Goal: Task Accomplishment & Management: Use online tool/utility

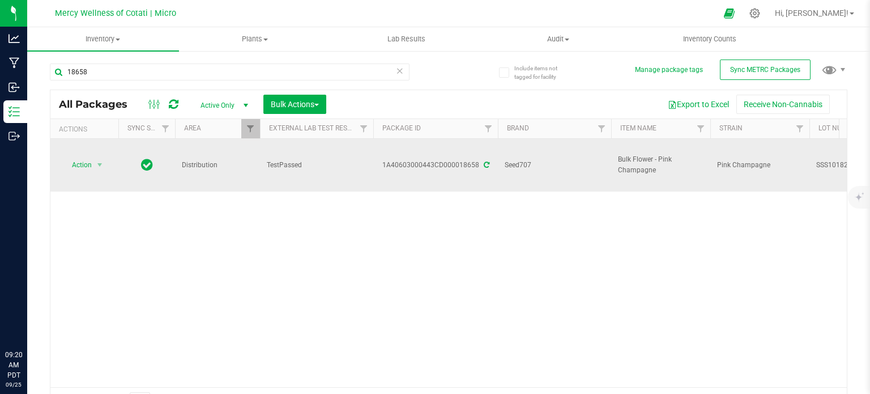
click at [79, 157] on span "Action" at bounding box center [77, 165] width 31 height 16
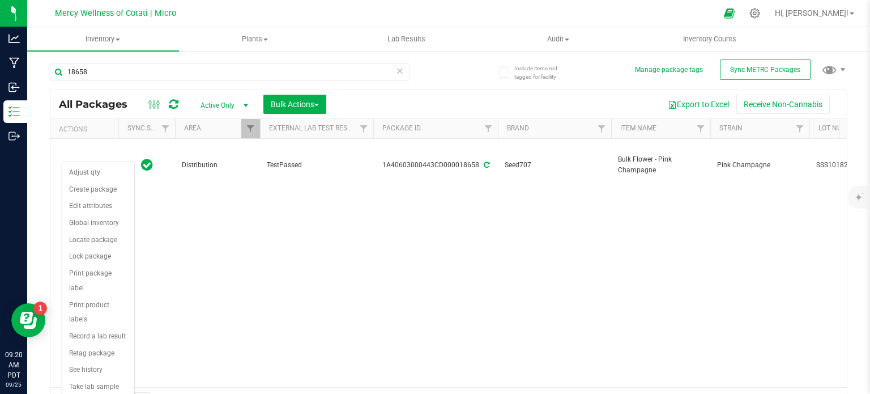
click at [459, 293] on div "Action Action Adjust qty Create package Edit attributes Global inventory Locate…" at bounding box center [448, 263] width 797 height 248
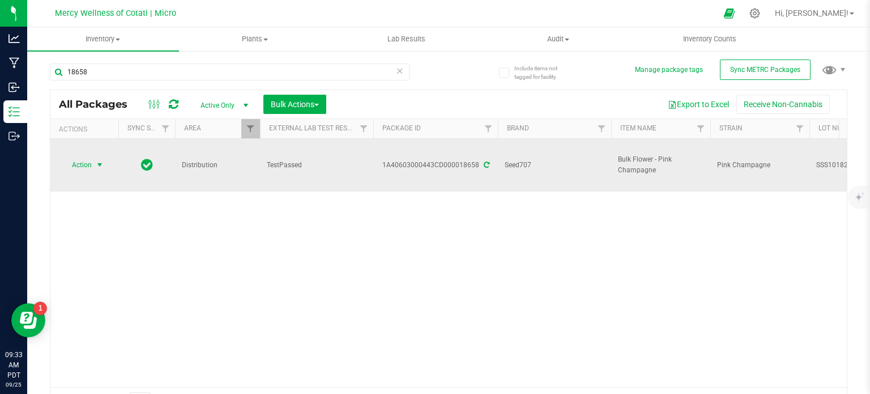
click at [69, 157] on span "Action" at bounding box center [77, 165] width 31 height 16
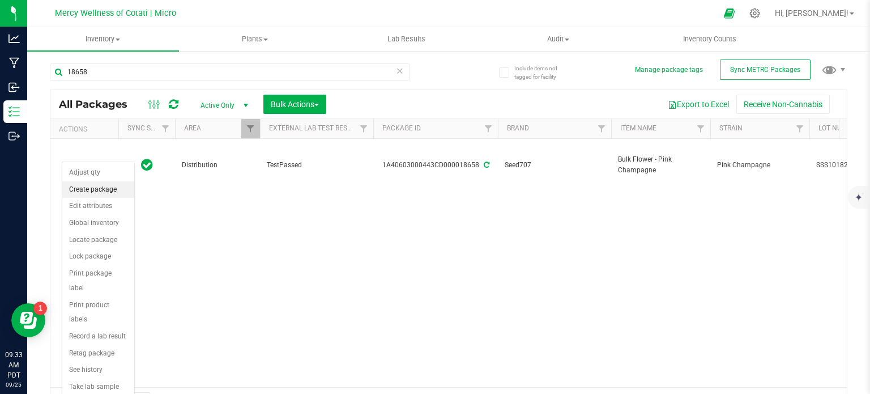
click at [91, 194] on li "Create package" at bounding box center [98, 189] width 72 height 17
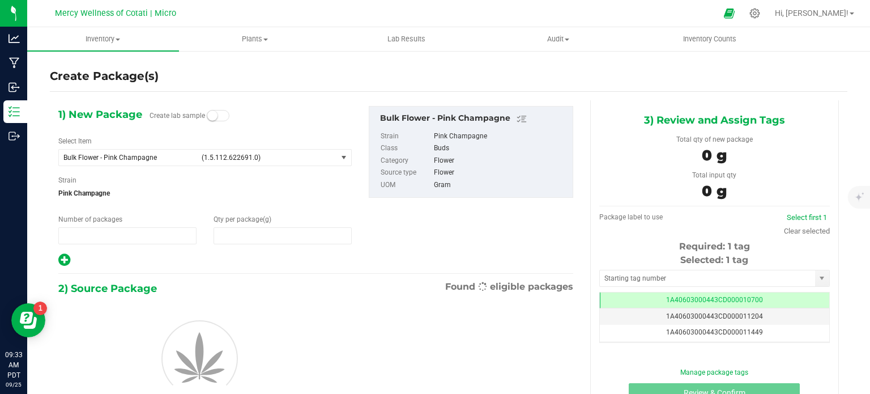
type input "1"
type input "0.0000"
click at [209, 157] on span "(1.5.112.622691.0)" at bounding box center [267, 158] width 131 height 8
click at [301, 163] on span "Bulk Flower - Pink Champagne (1.5.112.622691.0)" at bounding box center [198, 158] width 278 height 16
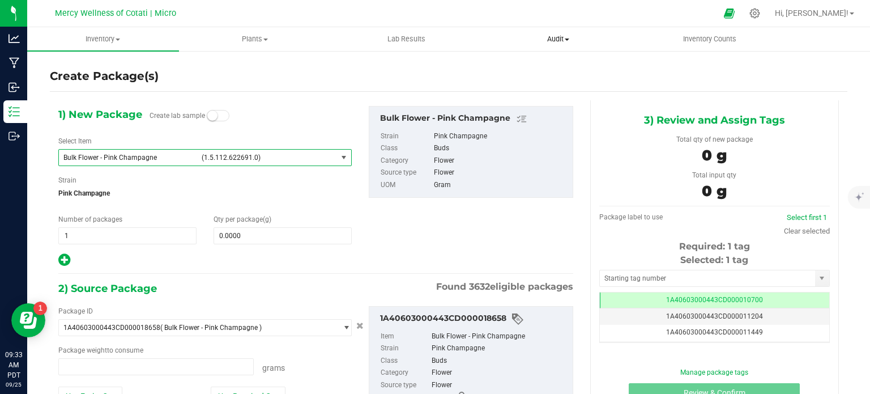
type input "0.0000 g"
click at [134, 160] on span "Bulk Flower - Pink Champagne" at bounding box center [128, 158] width 131 height 8
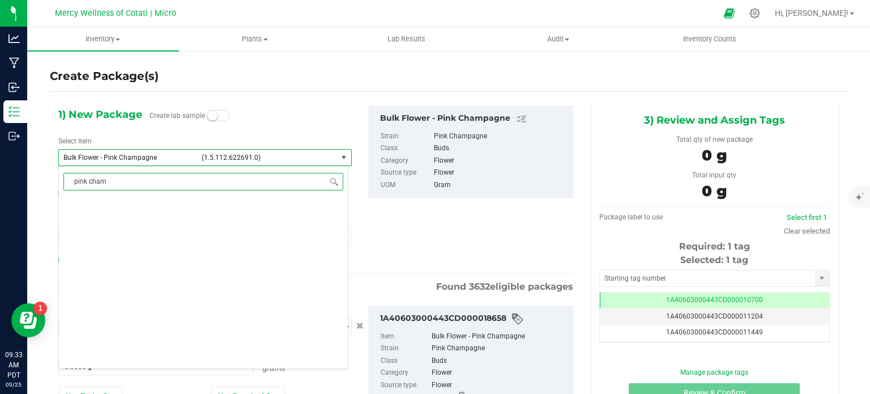
type input "pink champ"
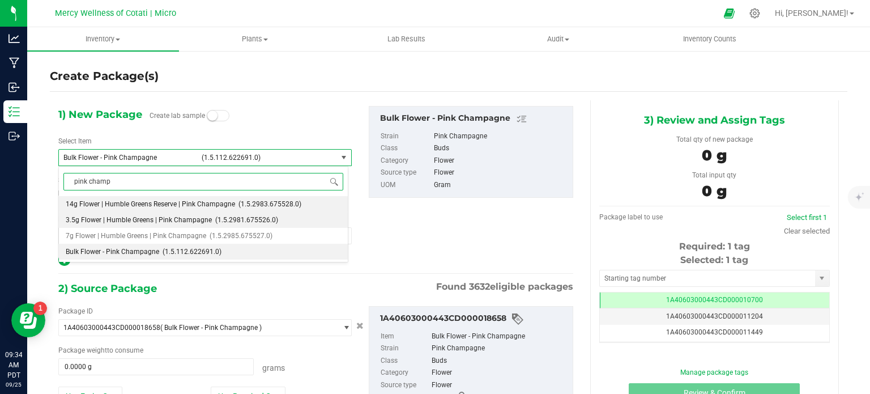
click at [164, 223] on span "3.5g Flower | Humble Greens | Pink Champagne" at bounding box center [139, 220] width 146 height 8
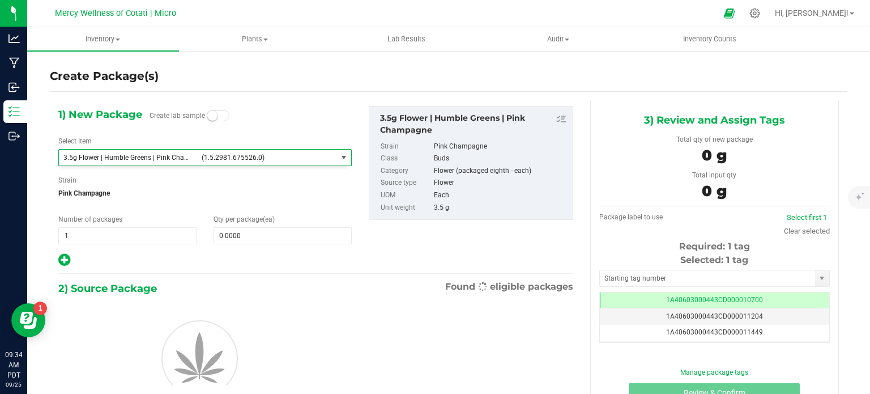
type input "0"
click at [237, 235] on span "0 0" at bounding box center [283, 235] width 138 height 17
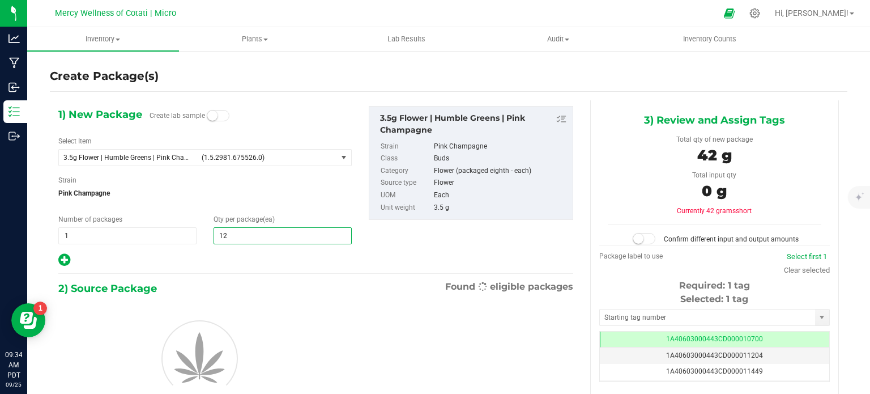
type input "128"
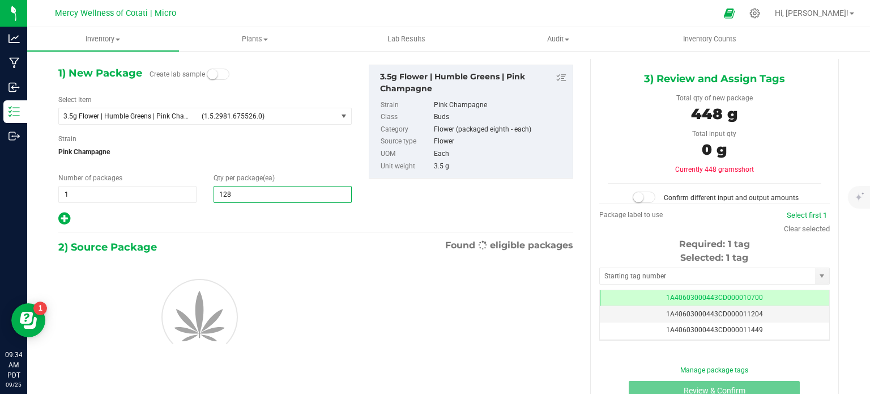
scroll to position [42, 0]
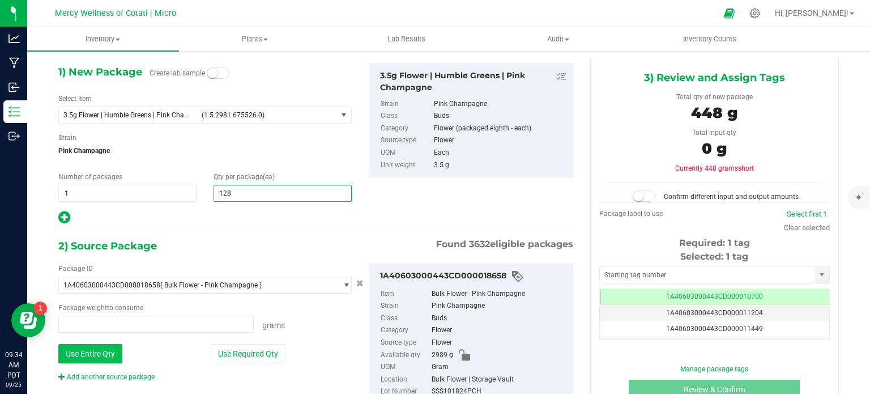
type input "0.0000 g"
type input "0"
click at [136, 322] on input "0.0000 g" at bounding box center [156, 324] width 194 height 16
type input "128"
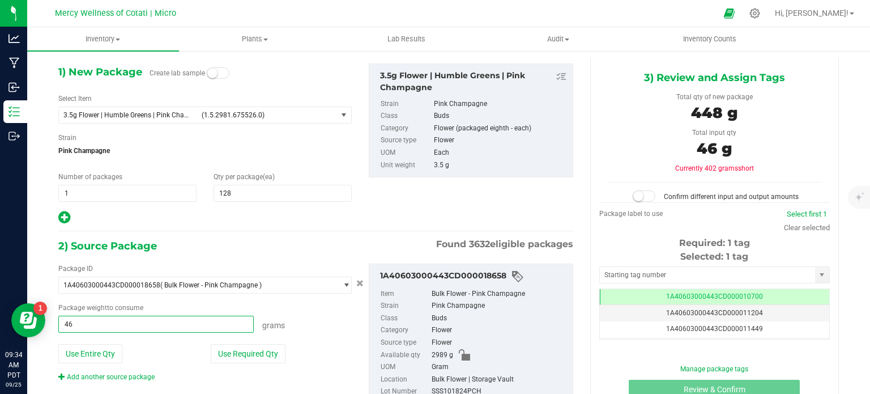
type input "461"
click at [483, 206] on div "1) New Package Create lab sample Select Item 3.5g Flower | Humble Greens | Pink…" at bounding box center [316, 143] width 532 height 161
type input "461.0000 g"
click at [639, 199] on span at bounding box center [644, 195] width 23 height 11
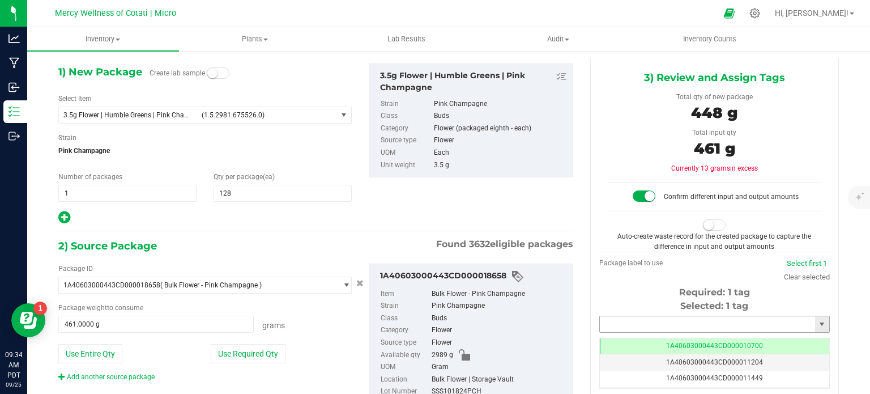
click at [623, 326] on input "text" at bounding box center [707, 324] width 215 height 16
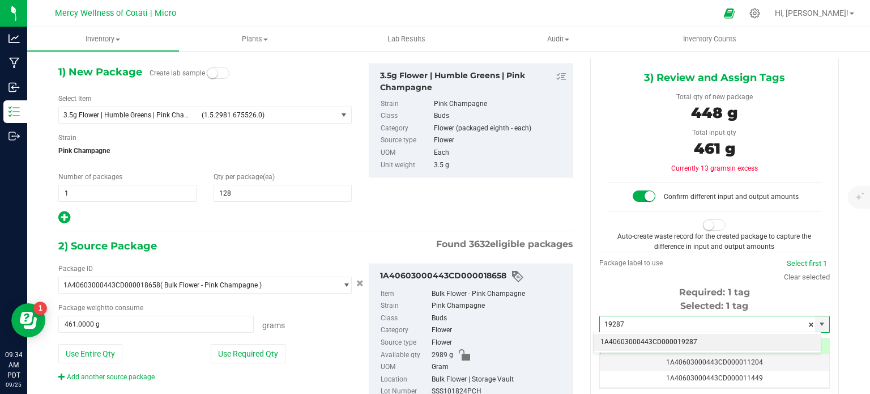
click at [625, 337] on li "1A40603000443CD000019287" at bounding box center [707, 342] width 227 height 17
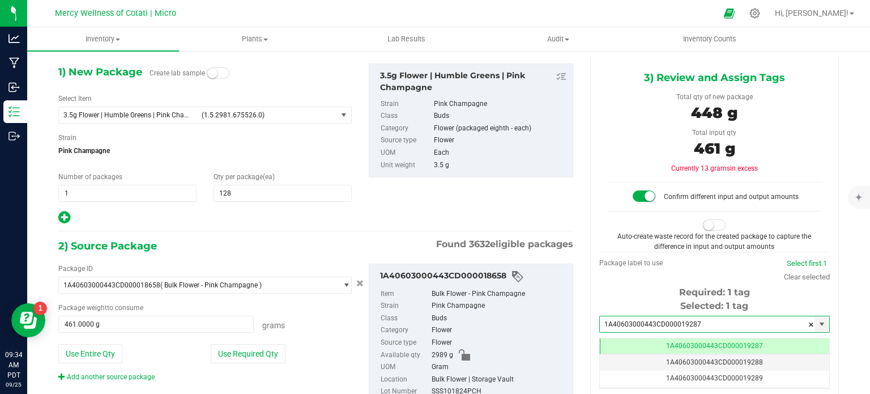
scroll to position [0, 0]
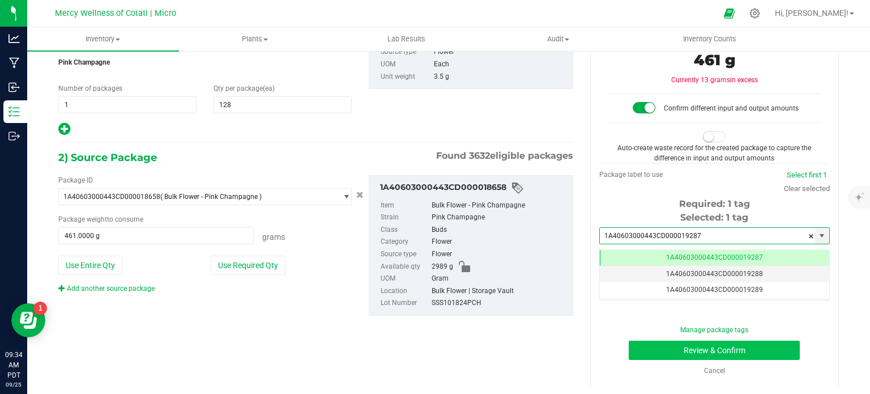
type input "1A40603000443CD000019287"
click at [640, 345] on button "Review & Confirm" at bounding box center [714, 349] width 171 height 19
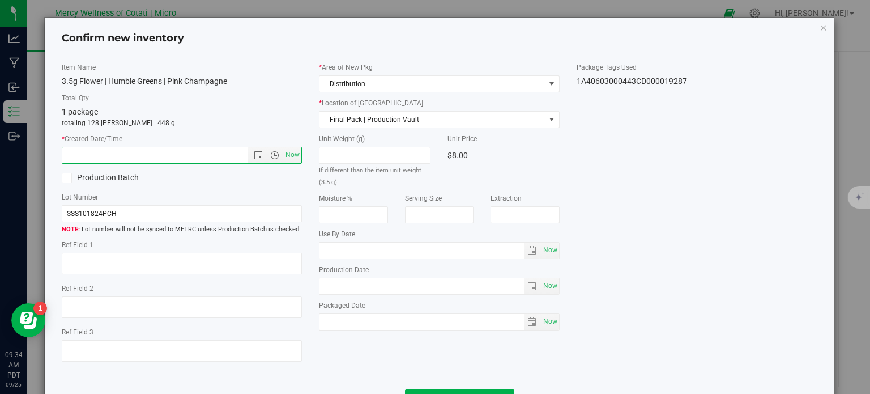
click at [289, 155] on span "Now" at bounding box center [292, 155] width 19 height 16
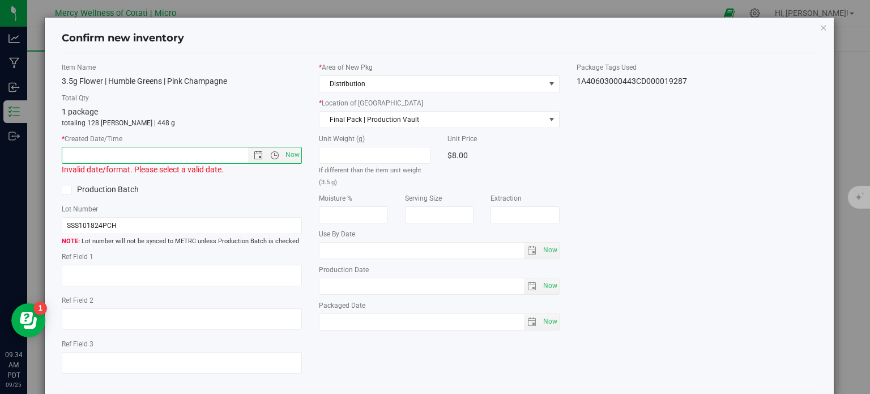
type input "[DATE] 9:34 AM"
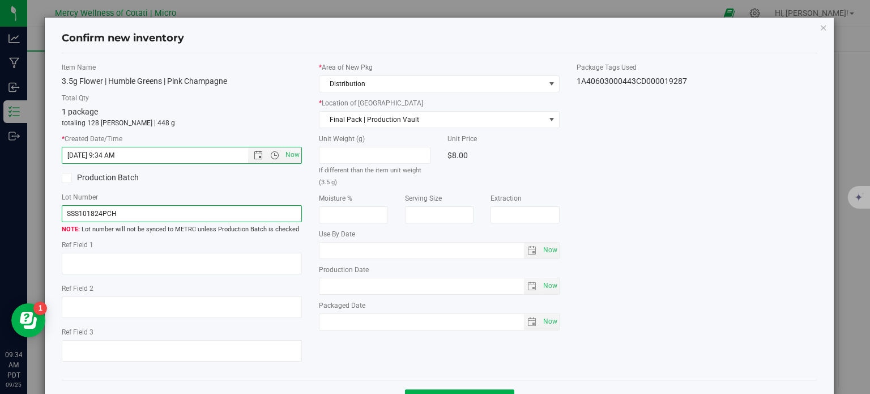
click at [184, 211] on input "SSS101824PCH" at bounding box center [182, 213] width 241 height 17
type input "SSS101824PCH | 3.5g"
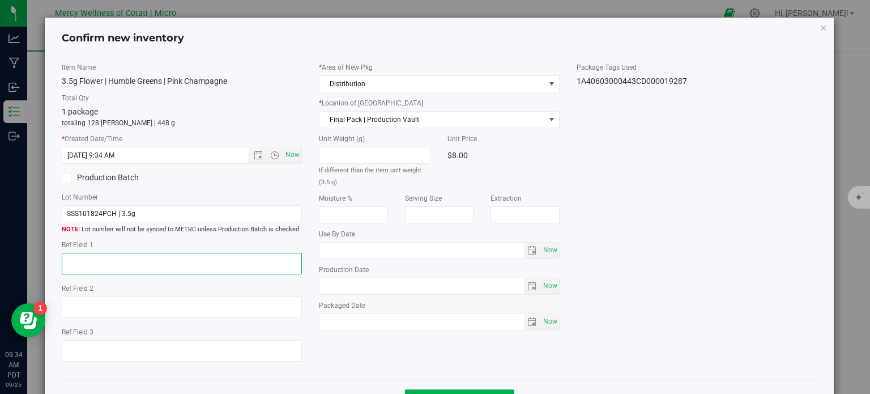
click at [174, 262] on textarea at bounding box center [182, 264] width 241 height 22
type textarea "32"
click at [551, 249] on span "Now" at bounding box center [549, 250] width 19 height 16
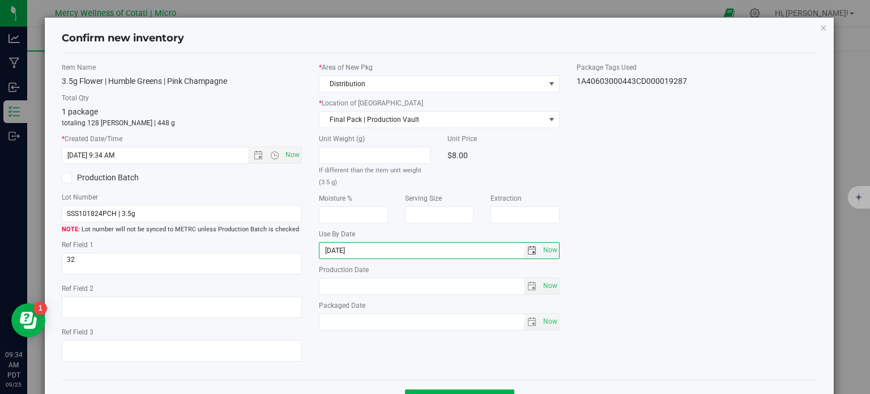
click at [407, 249] on input "[DATE]" at bounding box center [422, 250] width 205 height 16
type input "[DATE]"
click at [725, 154] on div "Item Name 3.5g Flower | Humble Greens | Pink Champagne Total Qty 1 package tota…" at bounding box center [439, 216] width 773 height 309
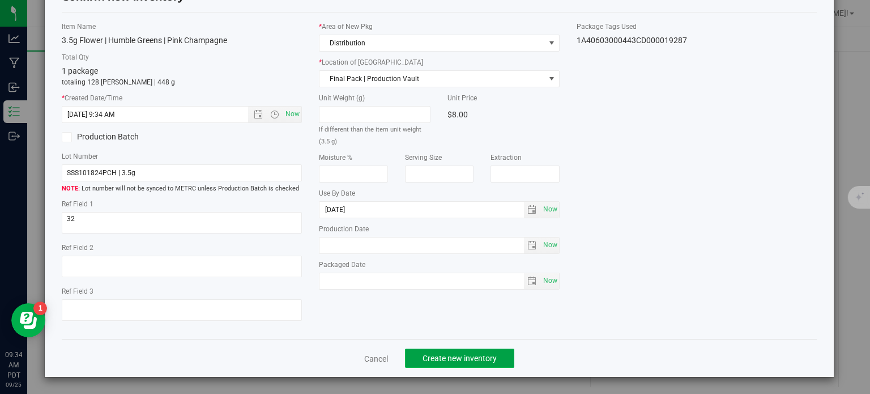
click at [489, 355] on span "Create new inventory" at bounding box center [460, 358] width 74 height 9
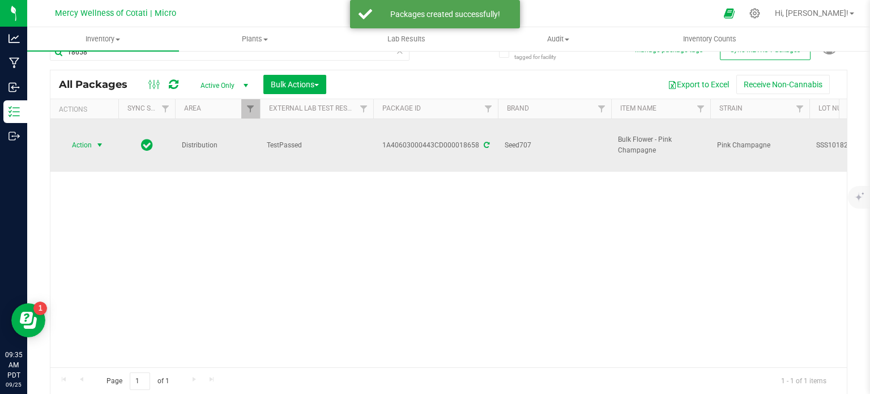
click at [96, 140] on span "select" at bounding box center [99, 144] width 9 height 9
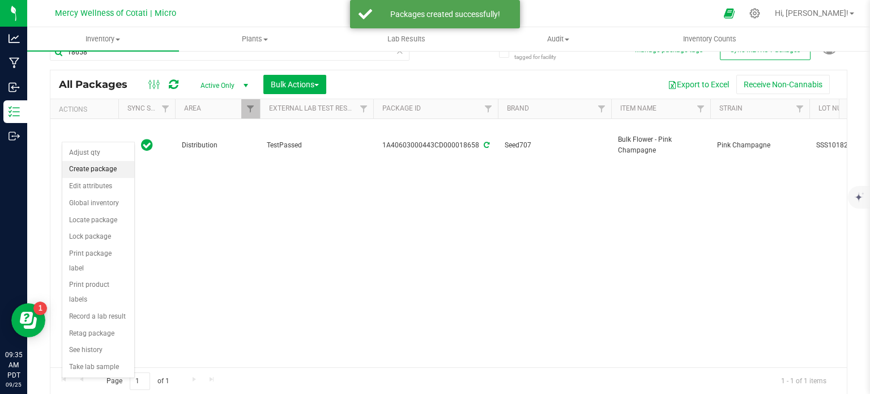
click at [99, 168] on li "Create package" at bounding box center [98, 169] width 72 height 17
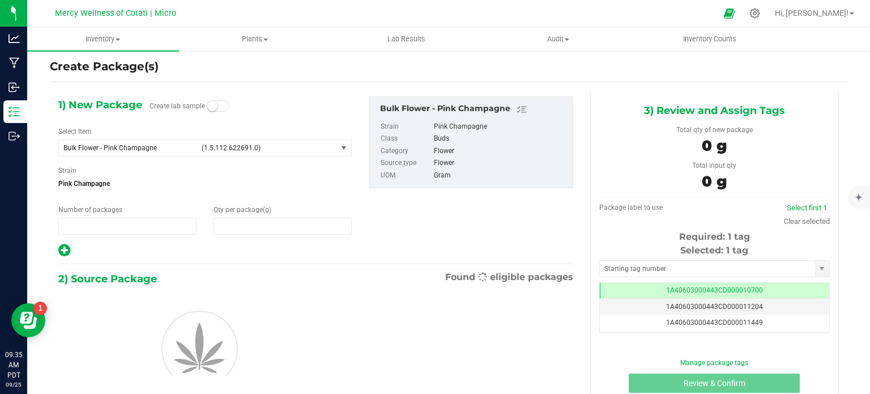
type input "1"
type input "0.0000"
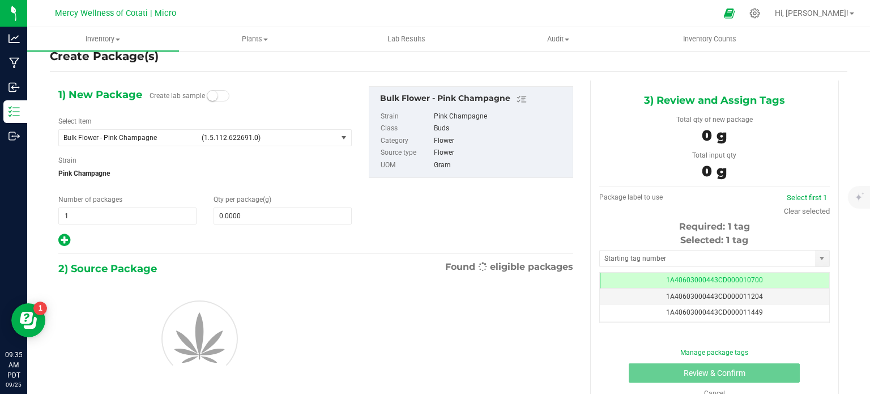
click at [316, 122] on div "Select Item Bulk Flower - Pink Champagne (1.5.112.622691.0) 0.30g Badder | Weed…" at bounding box center [204, 131] width 293 height 30
click at [313, 130] on span "Bulk Flower - Pink Champagne (1.5.112.622691.0)" at bounding box center [198, 138] width 278 height 16
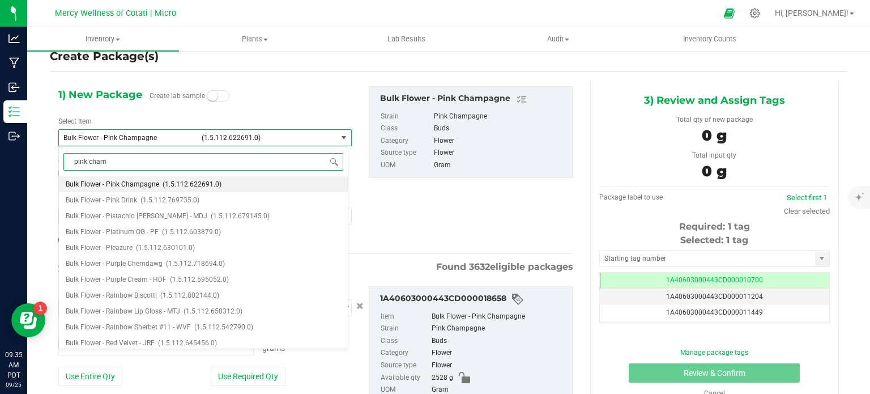
type input "pink champ"
type input "0.0000 g"
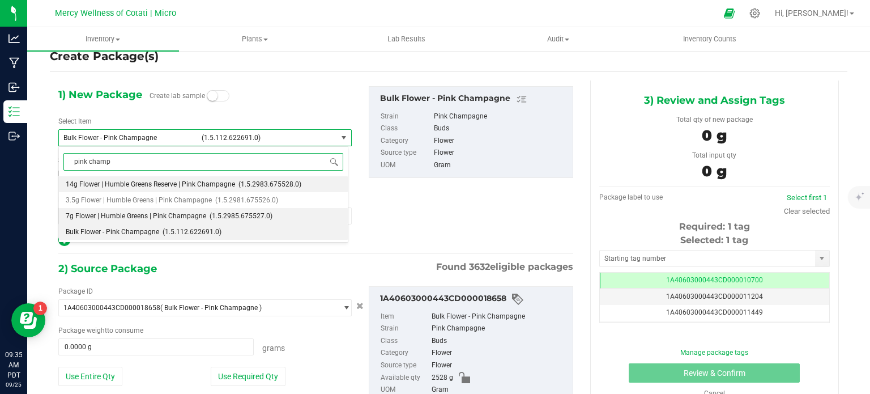
click at [210, 212] on span "(1.5.2985.675527.0)" at bounding box center [241, 216] width 63 height 8
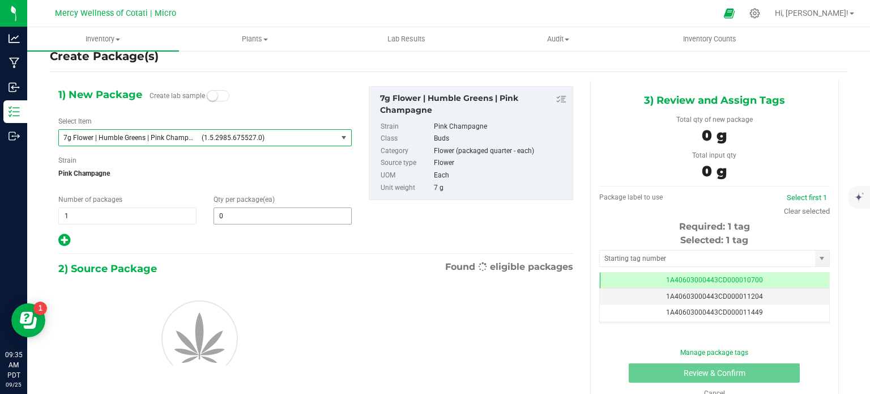
click at [252, 203] on span "Qty per package (ea)" at bounding box center [244, 199] width 61 height 8
click at [254, 215] on input "0" at bounding box center [282, 216] width 137 height 16
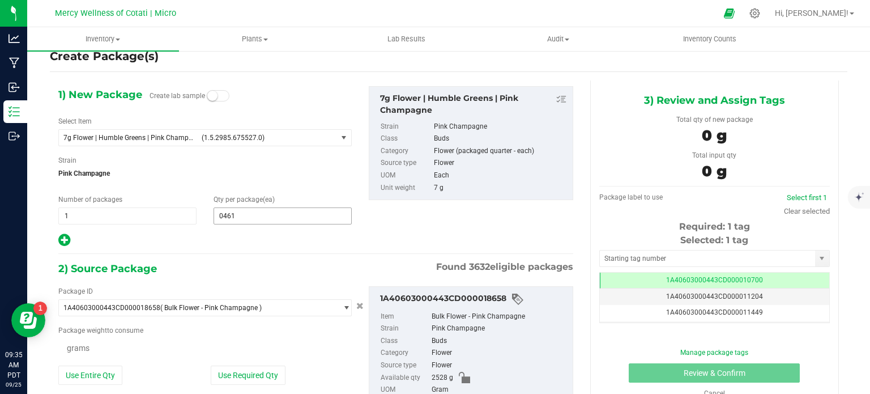
type input "0461"
type input "461"
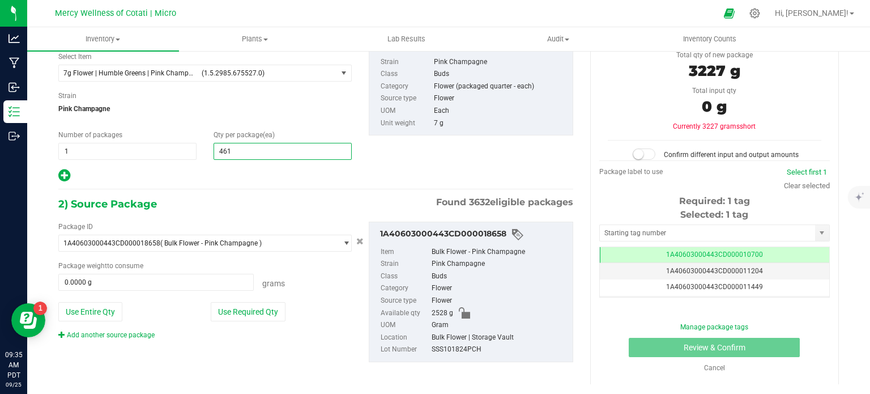
click at [179, 265] on div "Package weight to consume" at bounding box center [204, 266] width 293 height 10
type input "461"
click at [171, 287] on span "0.0000 g 0" at bounding box center [155, 282] width 195 height 17
type input "0.0000 g"
drag, startPoint x: 268, startPoint y: 151, endPoint x: 195, endPoint y: 151, distance: 73.1
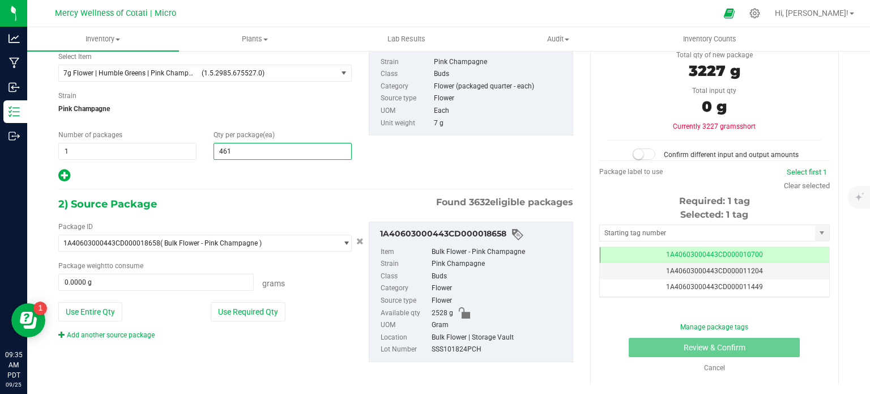
click at [195, 151] on div "Number of packages 1 1 Qty per package (ea) 461 461" at bounding box center [205, 145] width 310 height 30
drag, startPoint x: 242, startPoint y: 150, endPoint x: 227, endPoint y: 155, distance: 16.8
click at [227, 155] on input "64461" at bounding box center [282, 151] width 137 height 16
type input "64"
click at [156, 283] on input "0.0000 g" at bounding box center [156, 282] width 194 height 16
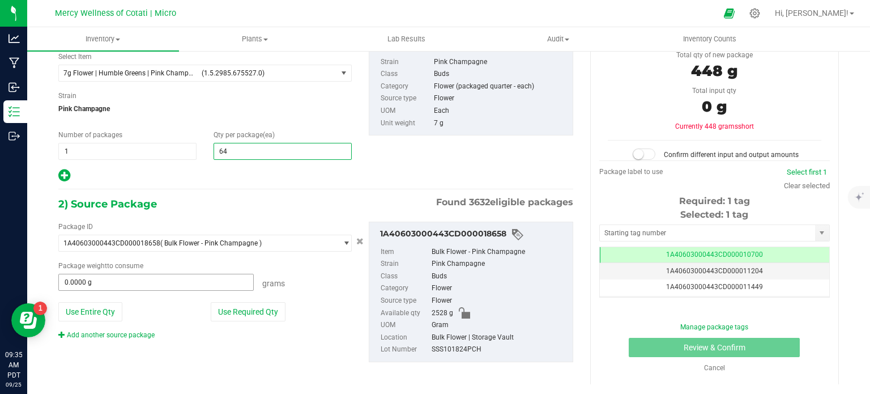
type input "64"
type input "461"
type input "461.0000 g"
click at [391, 182] on div "1) New Package Create lab sample Select Item 7g Flower | Humble Greens | Pink C…" at bounding box center [316, 201] width 532 height 370
click at [635, 150] on small at bounding box center [638, 154] width 10 height 10
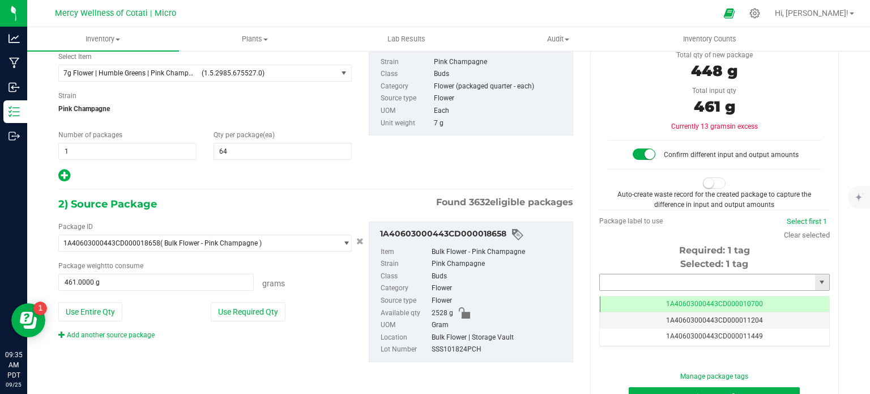
click at [646, 278] on input "text" at bounding box center [707, 282] width 215 height 16
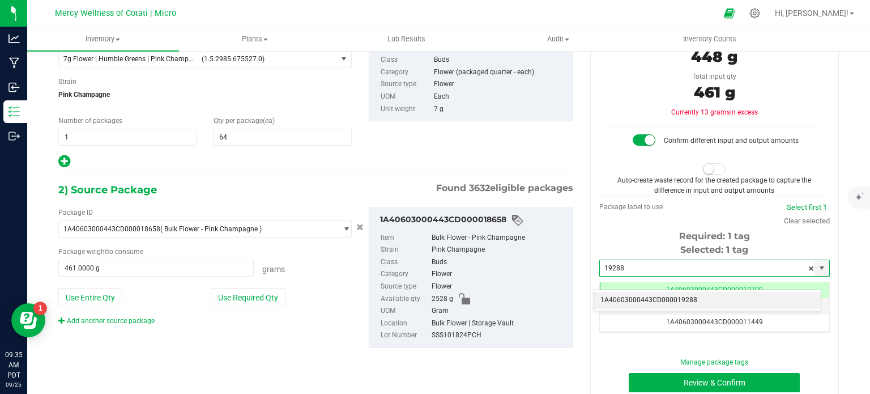
click at [605, 297] on li "1A40603000443CD000019288" at bounding box center [707, 300] width 227 height 17
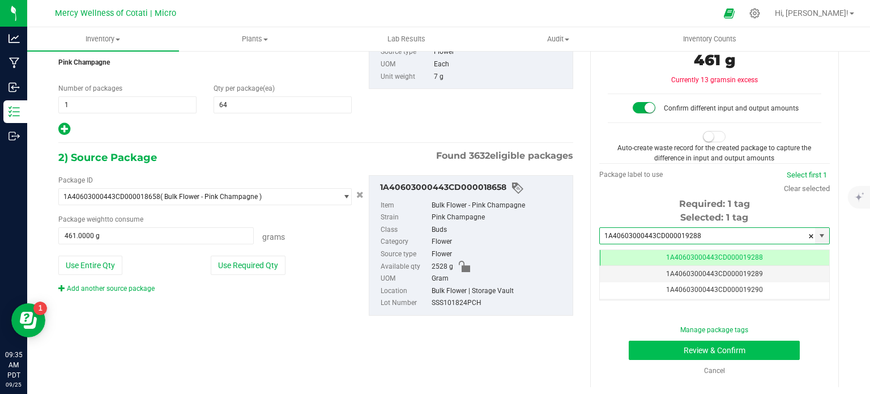
type input "1A40603000443CD000019288"
click at [641, 350] on button "Review & Confirm" at bounding box center [714, 349] width 171 height 19
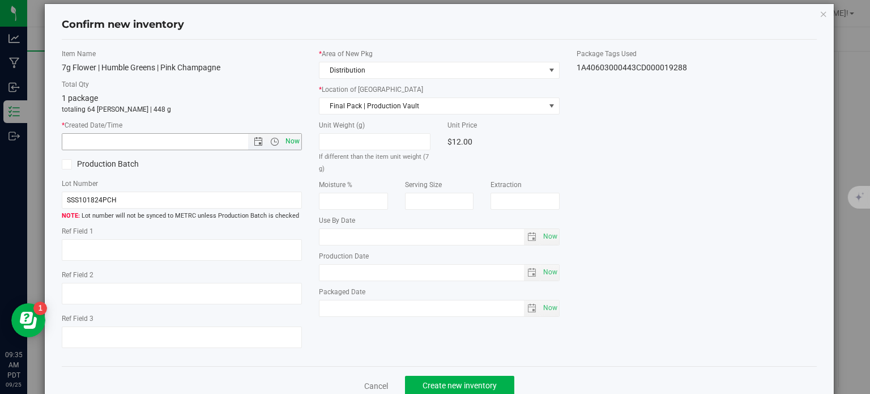
click at [298, 138] on span "Now" at bounding box center [292, 141] width 19 height 16
type input "[DATE] 9:35 AM"
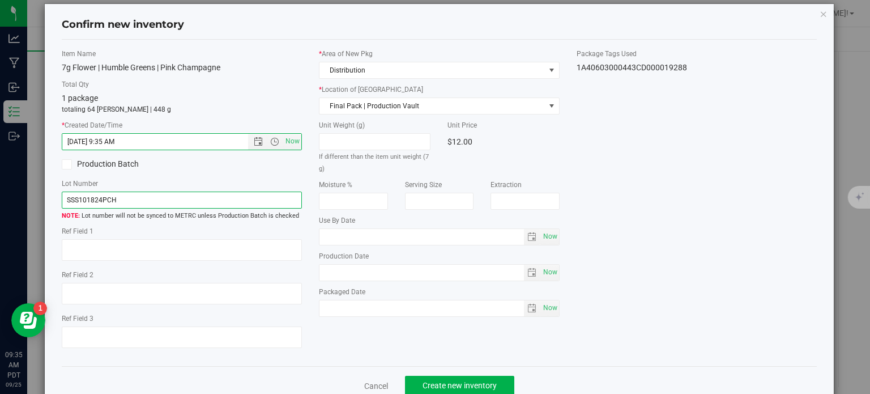
click at [270, 201] on input "SSS101824PCH" at bounding box center [182, 199] width 241 height 17
type input "SSS101824PCH | 7g"
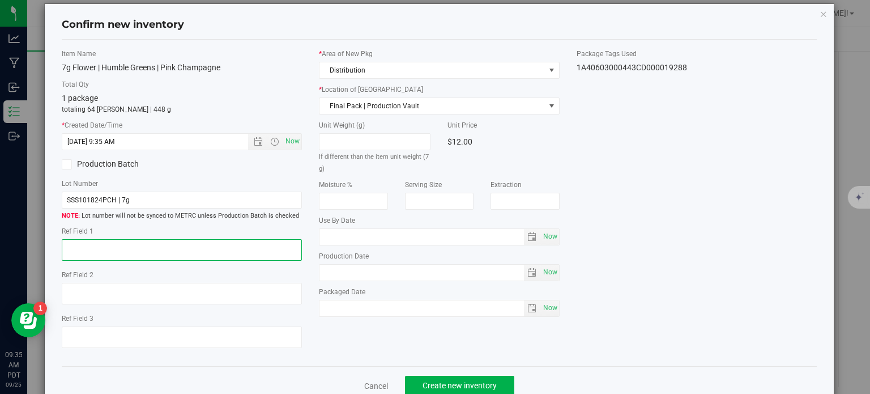
click at [233, 248] on textarea at bounding box center [182, 250] width 241 height 22
type textarea "32"
click at [547, 230] on span "Now" at bounding box center [549, 236] width 19 height 16
type input "[DATE]"
click at [721, 140] on div "Item Name 7g Flower | Humble Greens | Pink Champagne Total Qty 1 package totali…" at bounding box center [439, 203] width 773 height 309
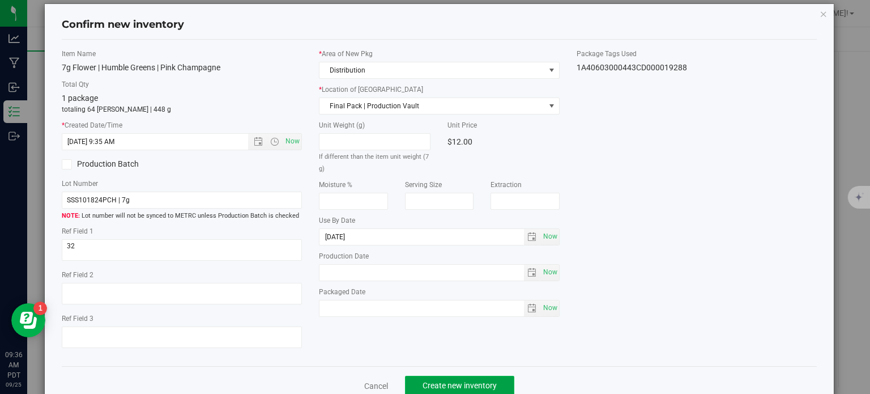
click at [446, 379] on button "Create new inventory" at bounding box center [459, 385] width 109 height 19
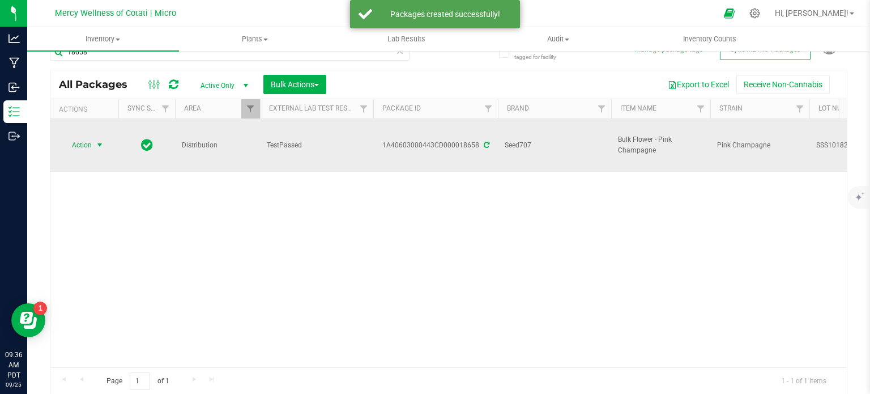
click at [86, 137] on span "Action" at bounding box center [77, 145] width 31 height 16
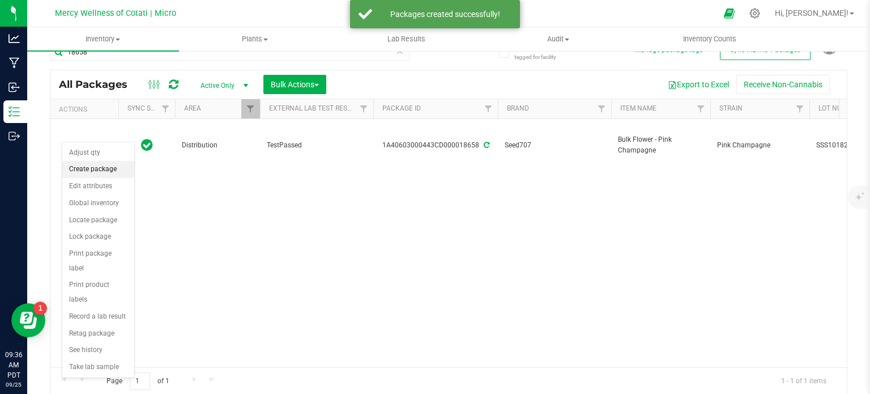
click at [95, 169] on li "Create package" at bounding box center [98, 169] width 72 height 17
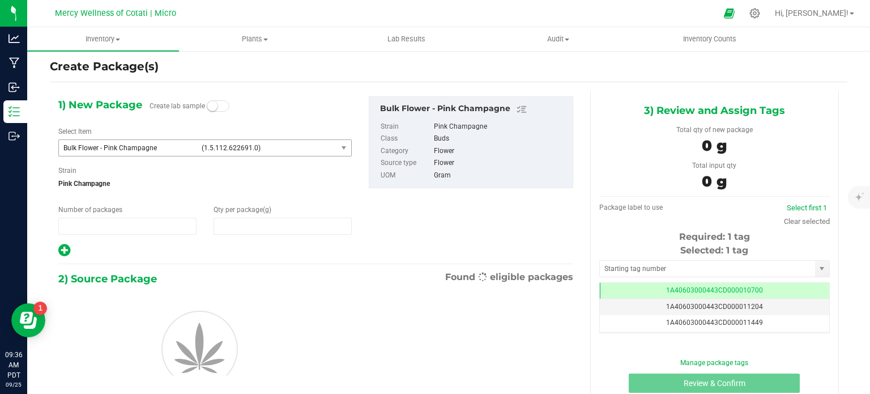
type input "1"
type input "0.0000"
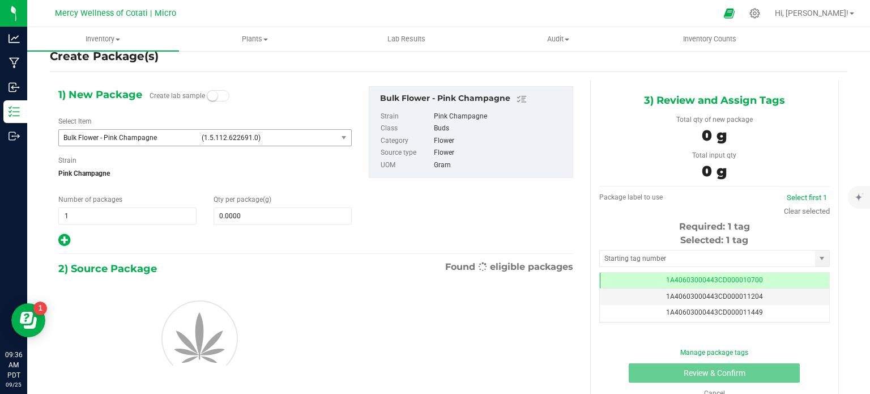
click at [252, 139] on span "(1.5.112.622691.0)" at bounding box center [267, 138] width 131 height 8
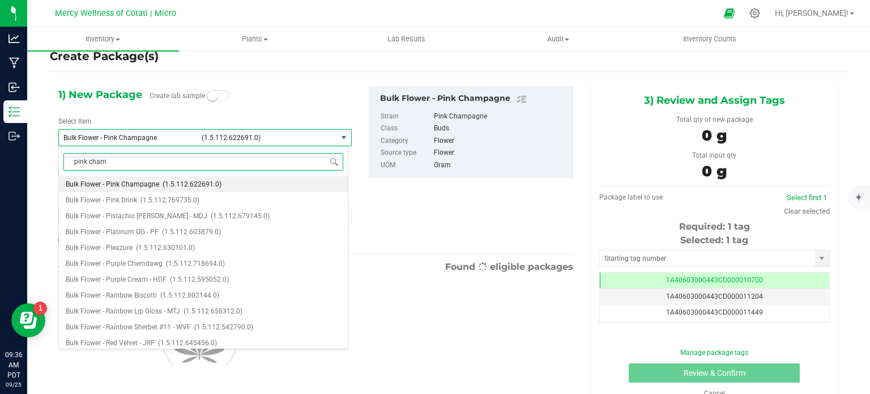
type input "pink champ"
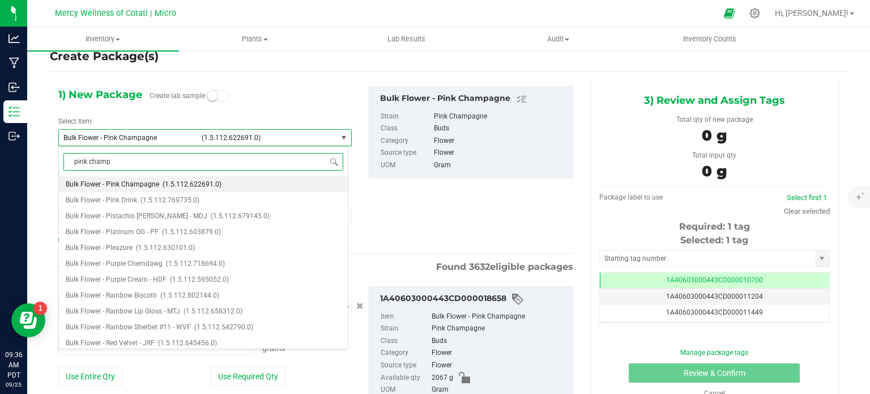
type input "0.0000 g"
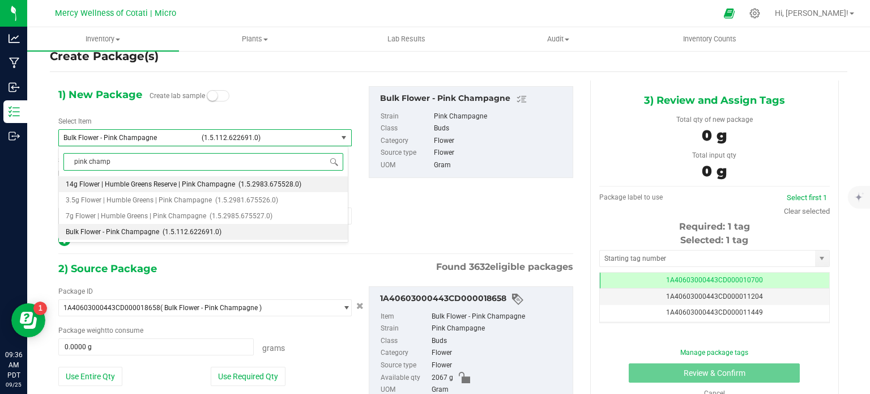
click at [165, 181] on span "14g Flower | Humble Greens Reserve | Pink Champagne" at bounding box center [150, 184] width 169 height 8
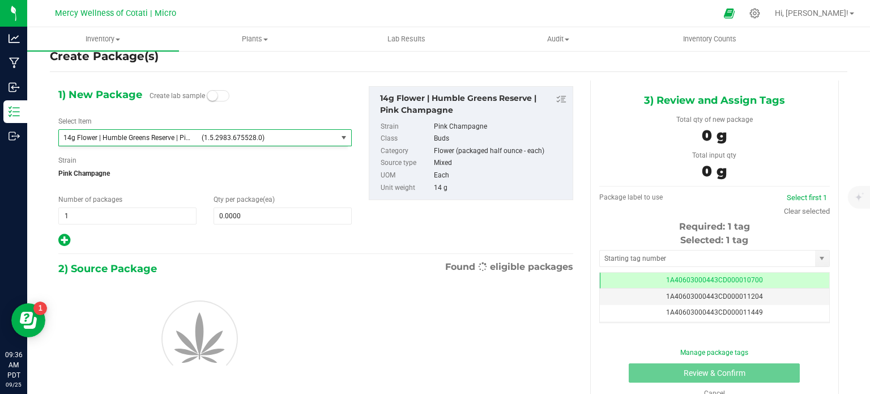
type input "0"
click at [219, 219] on span "0 0" at bounding box center [283, 215] width 138 height 17
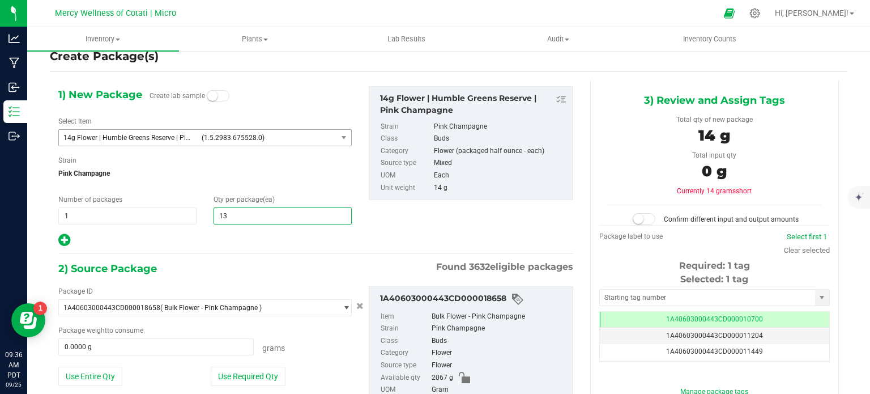
type input "133"
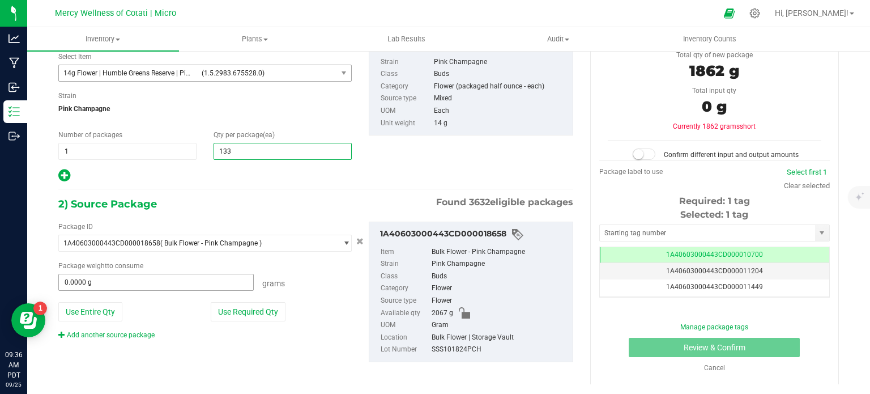
click at [176, 275] on input "0.0000 g" at bounding box center [156, 282] width 194 height 16
type input "133"
type input "1917"
click at [256, 195] on div "2) Source Package Found 3632 eligible packages" at bounding box center [315, 203] width 515 height 17
type input "1917.0000 g"
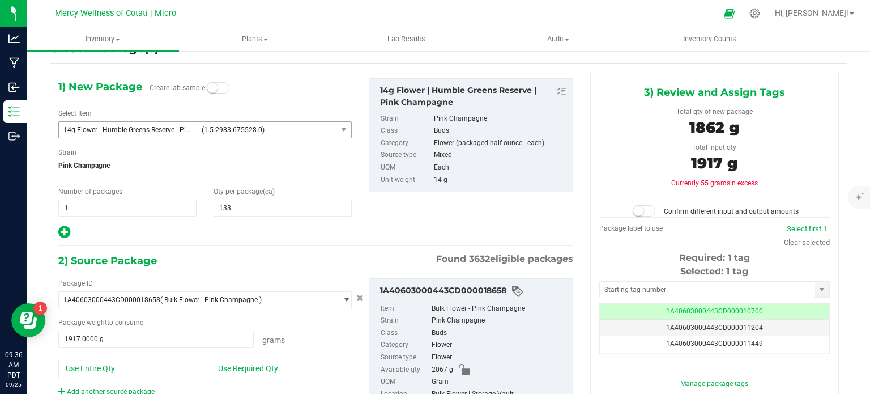
click at [641, 208] on span at bounding box center [644, 210] width 23 height 11
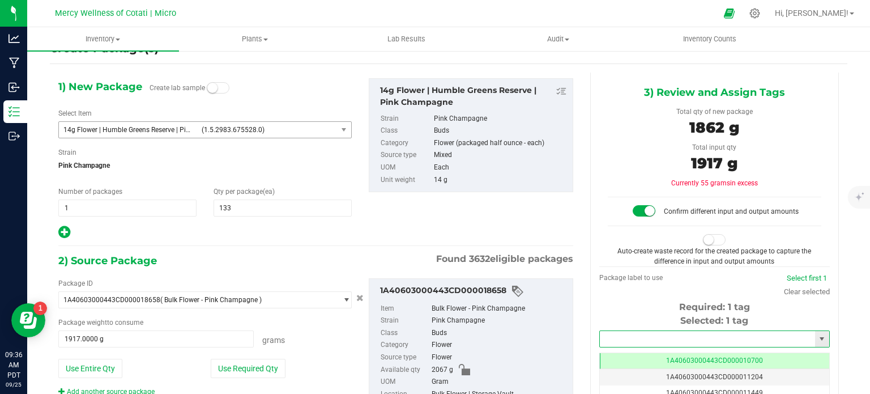
click at [628, 331] on input "text" at bounding box center [707, 339] width 215 height 16
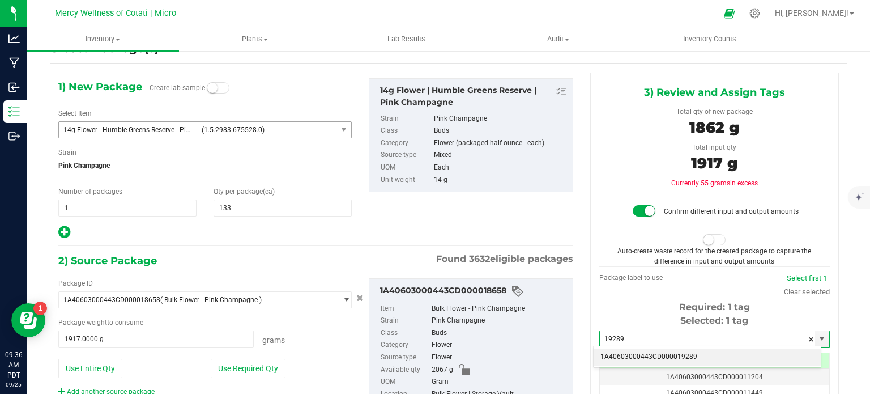
click at [630, 358] on li "1A40603000443CD000019289" at bounding box center [707, 356] width 227 height 17
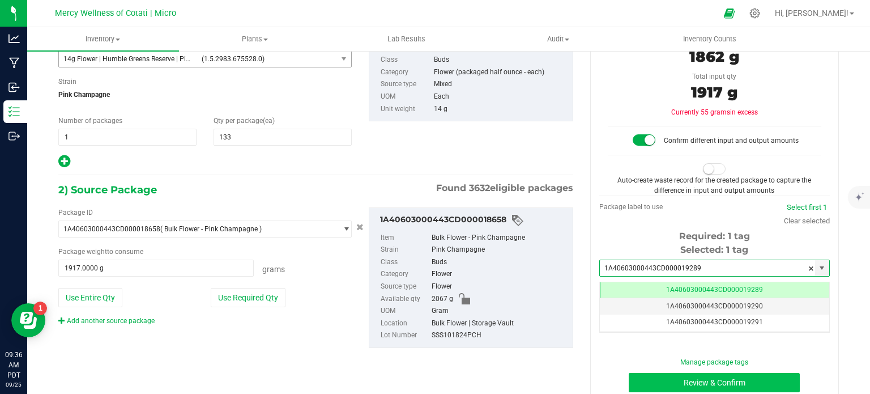
type input "1A40603000443CD000019289"
click at [637, 383] on button "Review & Confirm" at bounding box center [714, 382] width 171 height 19
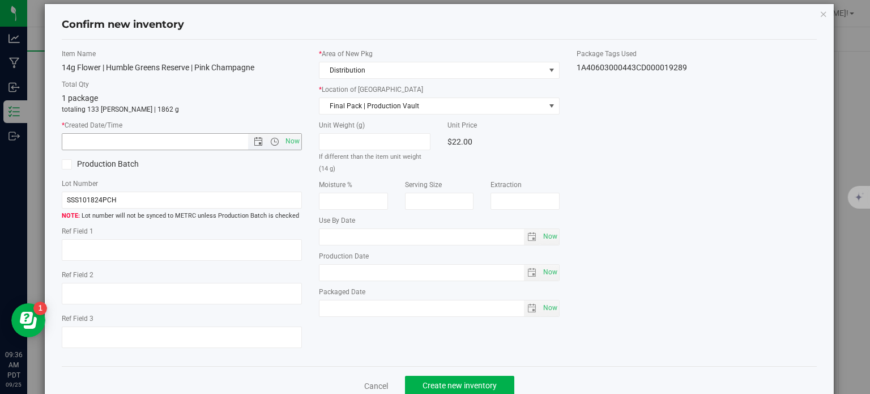
click at [292, 136] on span "Now" at bounding box center [292, 141] width 19 height 16
type input "[DATE] 9:36 AM"
click at [280, 193] on input "SSS101824PCH" at bounding box center [182, 199] width 241 height 17
type input "SSS101824PCH | 14g"
click at [267, 249] on textarea at bounding box center [182, 250] width 241 height 22
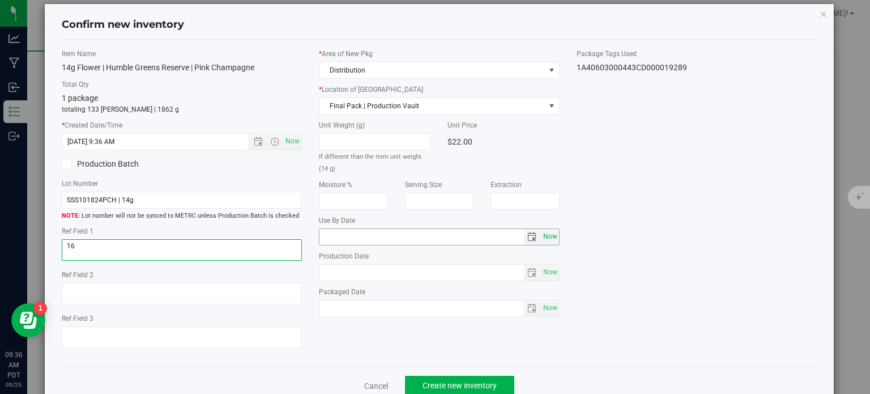
type textarea "16"
click at [542, 239] on span "Now" at bounding box center [549, 236] width 19 height 16
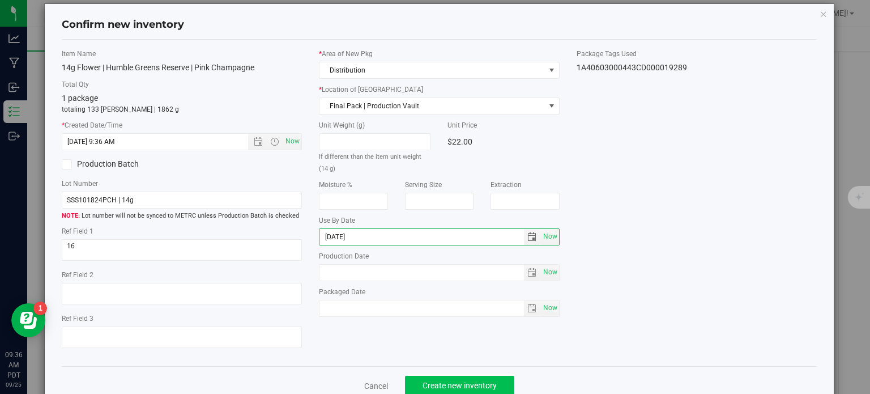
type input "[DATE]"
click at [480, 376] on button "Create new inventory" at bounding box center [459, 385] width 109 height 19
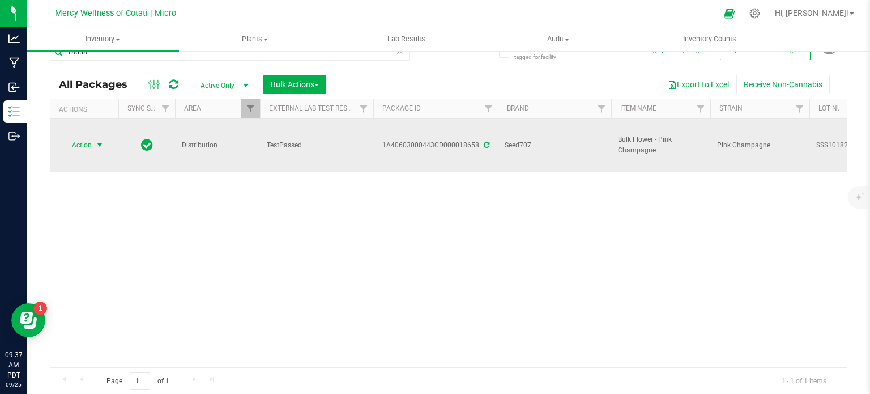
click at [93, 138] on span "select" at bounding box center [100, 145] width 14 height 16
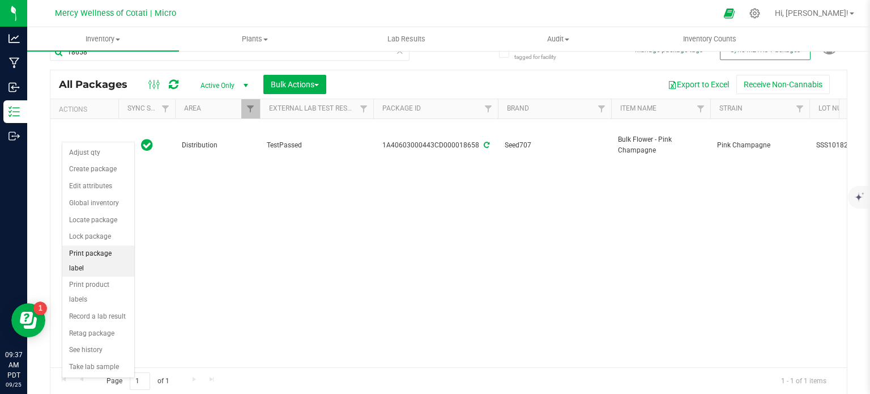
click at [102, 253] on li "Print package label" at bounding box center [98, 260] width 72 height 31
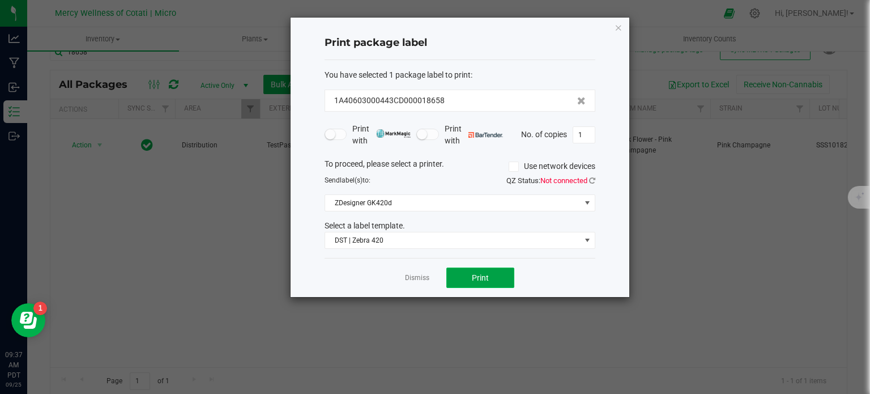
click at [469, 282] on button "Print" at bounding box center [480, 277] width 68 height 20
